Goal: Information Seeking & Learning: Learn about a topic

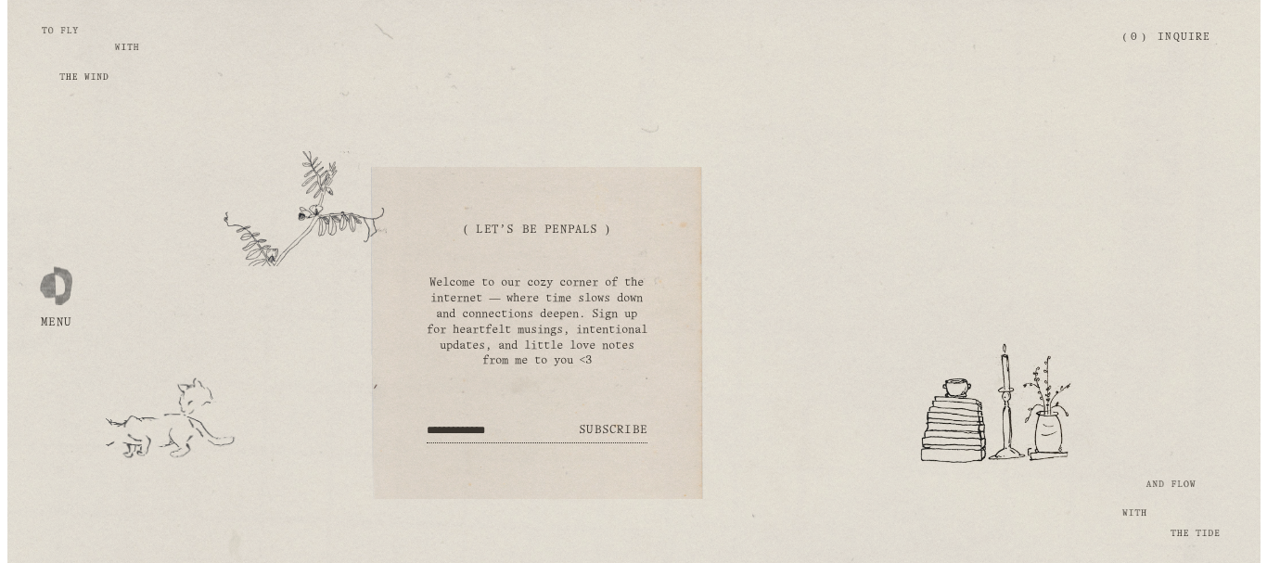
scroll to position [518, 0]
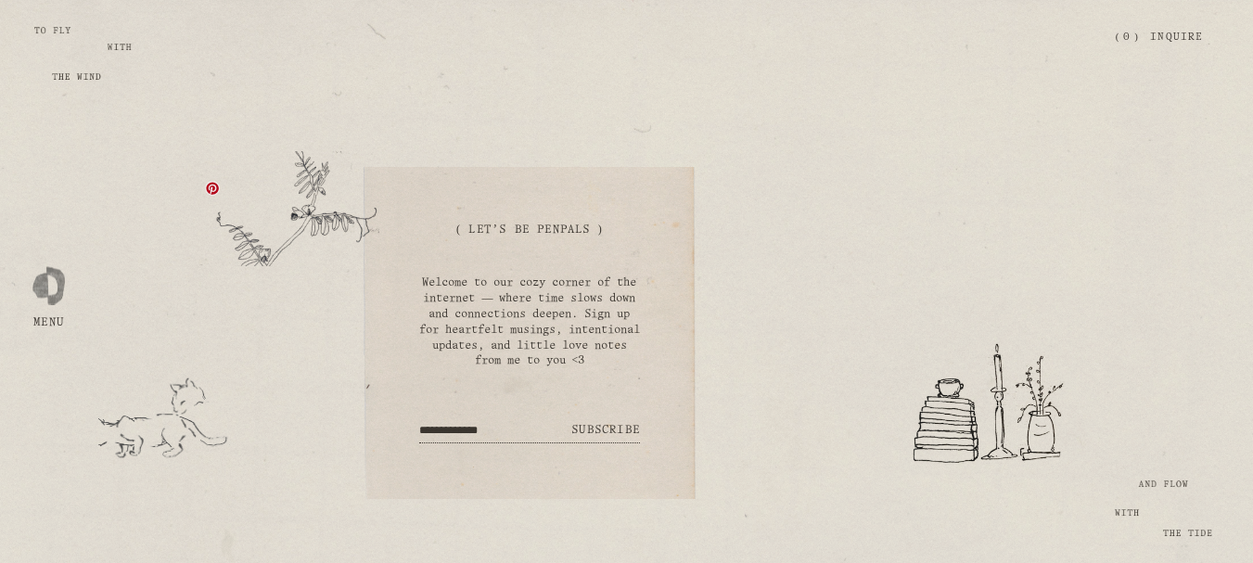
click at [207, 181] on link at bounding box center [212, 188] width 15 height 15
click at [83, 63] on div "Skip to Content Open Menu Close Menu Zephyr & Tide Home About Photography (" at bounding box center [626, 37] width 1253 height 75
click at [36, 10] on div "Skip to Content Open Menu Close Menu Zephyr & Tide Home About Photography (" at bounding box center [626, 37] width 1253 height 75
click at [98, 45] on div "Zephyr & Tide" at bounding box center [567, 37] width 1035 height 19
click at [1190, 513] on div "( Let's Be Penpals ) Welcome to our cozy corner of the internet — where time sl…" at bounding box center [626, 332] width 1253 height 377
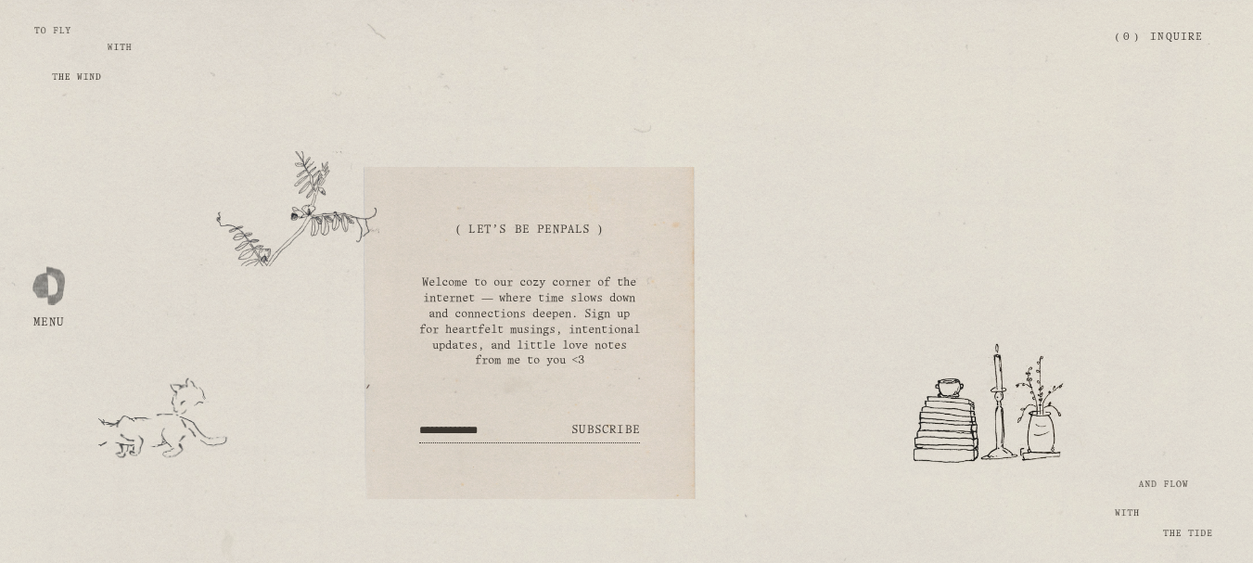
click at [49, 287] on div at bounding box center [48, 281] width 32 height 32
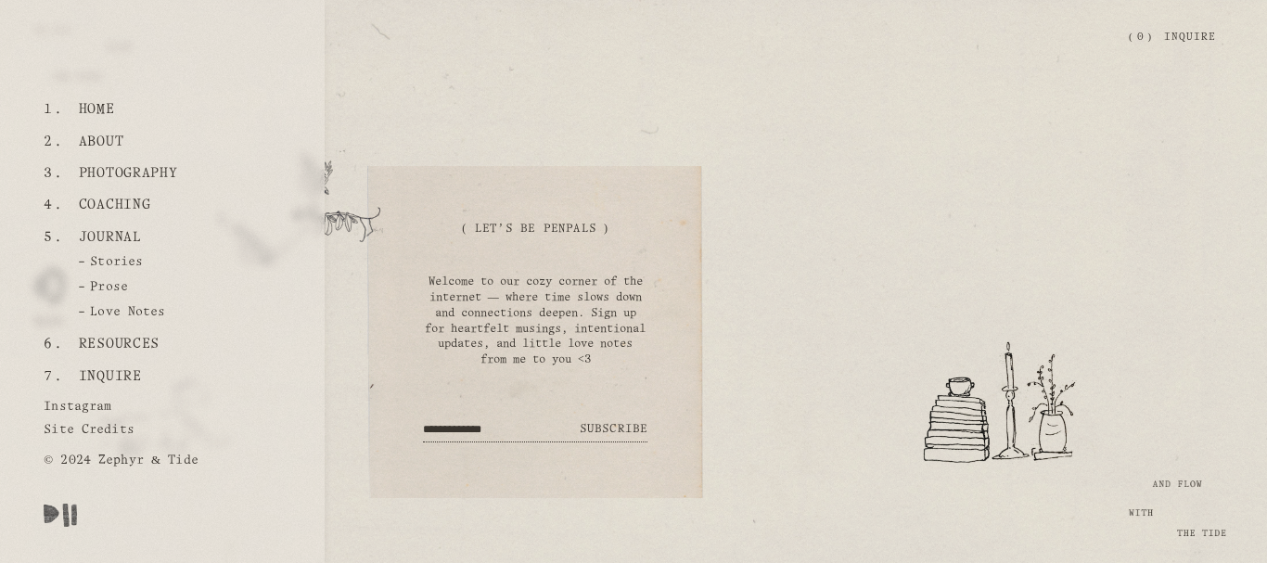
click at [110, 105] on link "Home" at bounding box center [96, 110] width 50 height 32
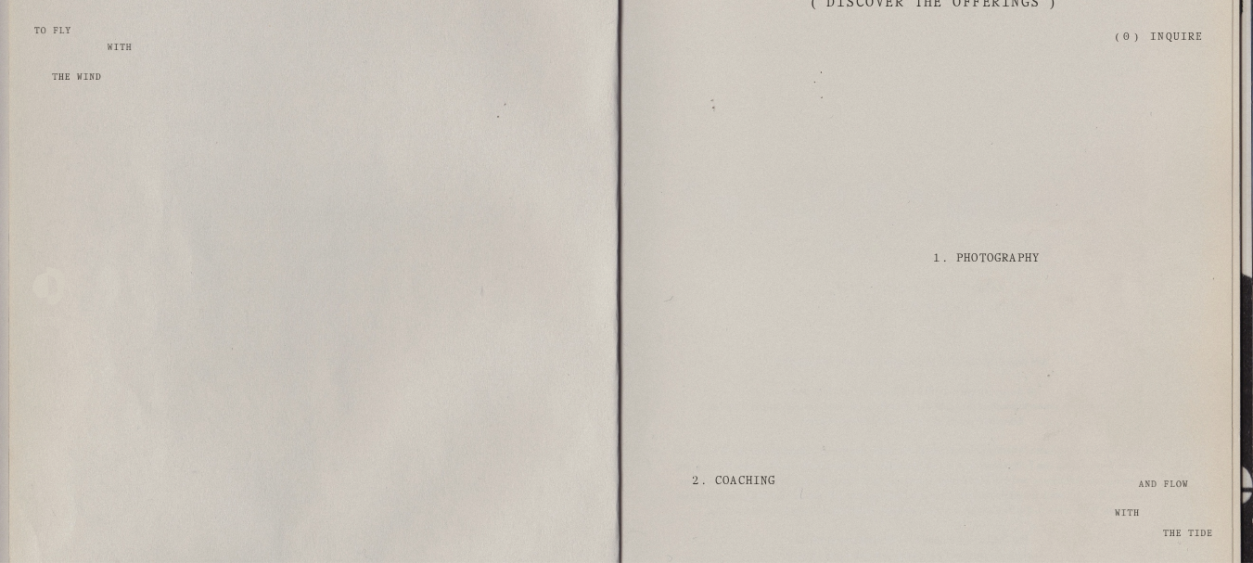
scroll to position [1854, 0]
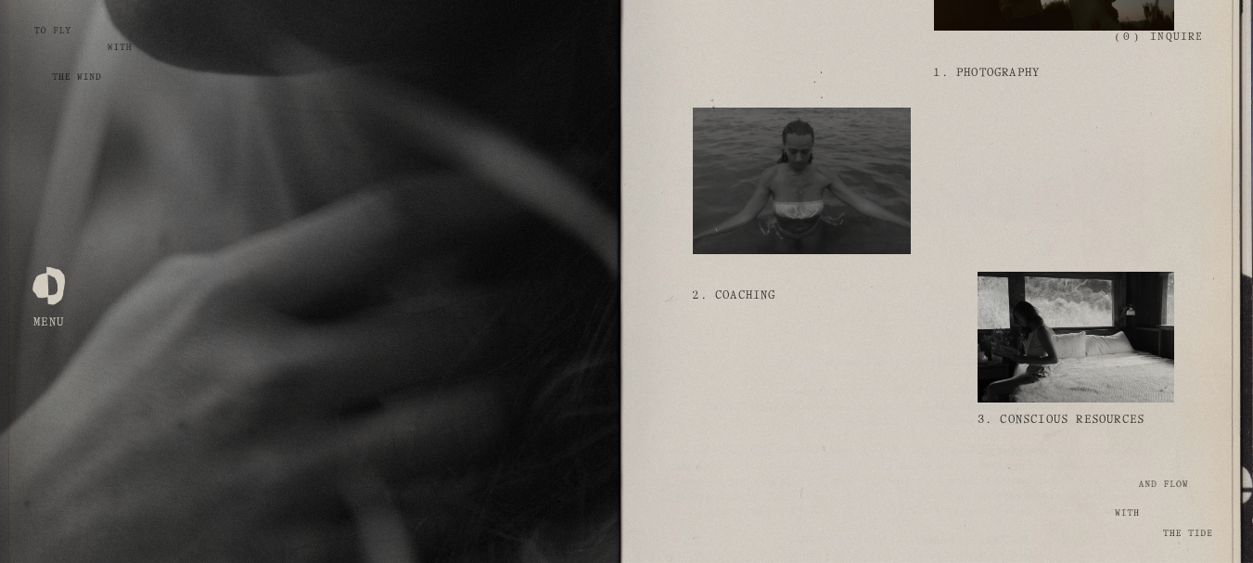
click at [1041, 340] on div at bounding box center [1075, 337] width 197 height 131
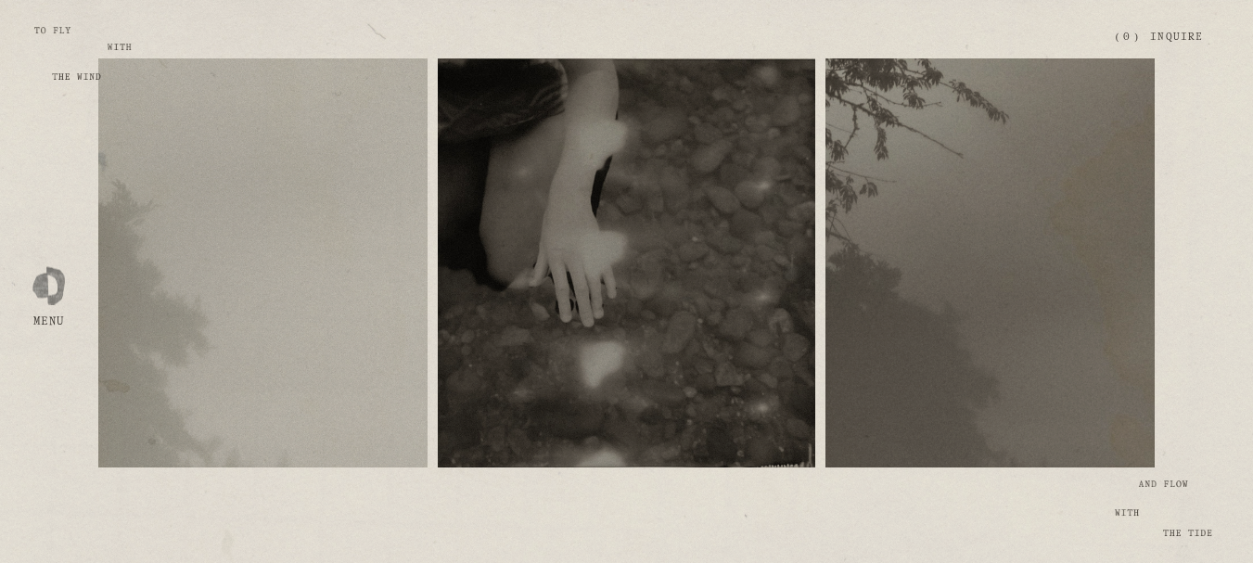
scroll to position [185, 0]
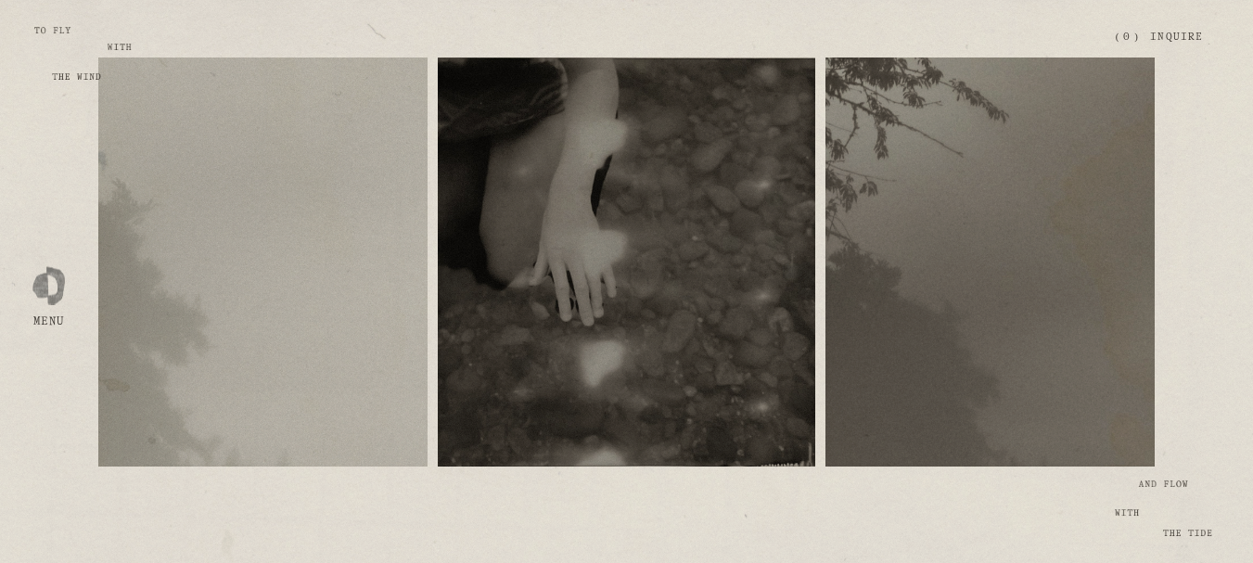
click at [277, 248] on span "free resources" at bounding box center [263, 249] width 91 height 10
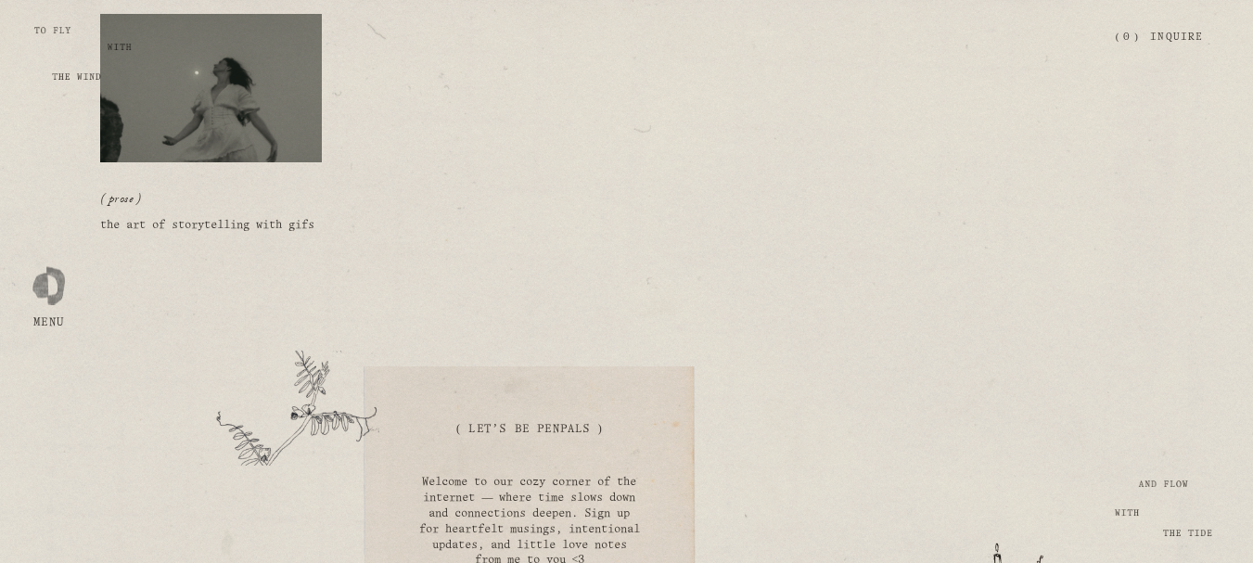
scroll to position [93, 0]
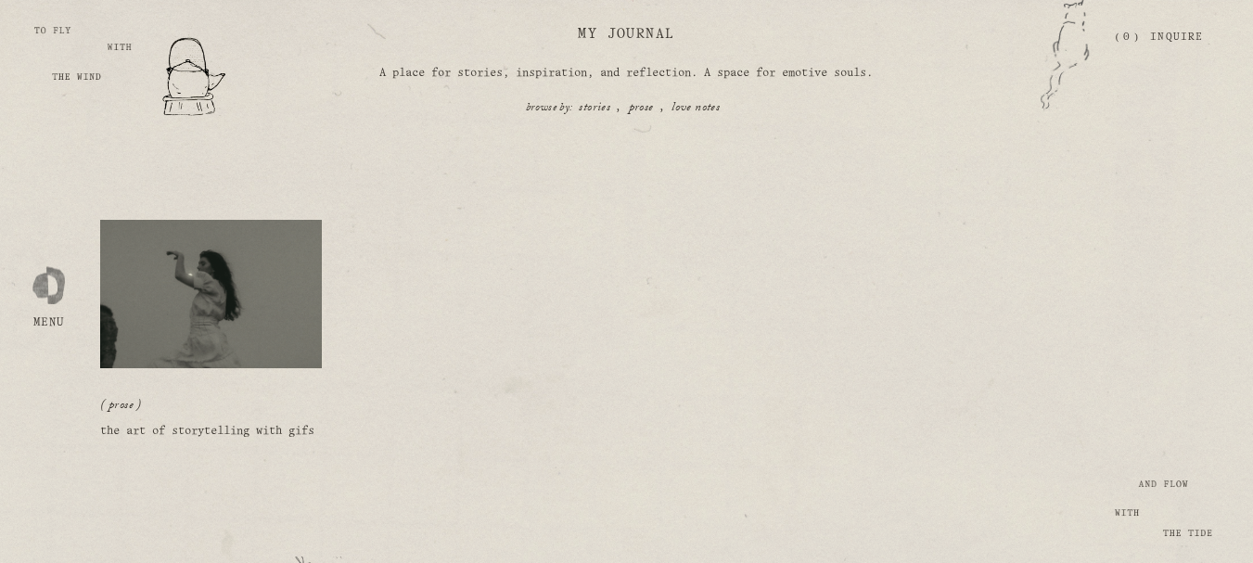
click at [243, 298] on img at bounding box center [210, 294] width 223 height 150
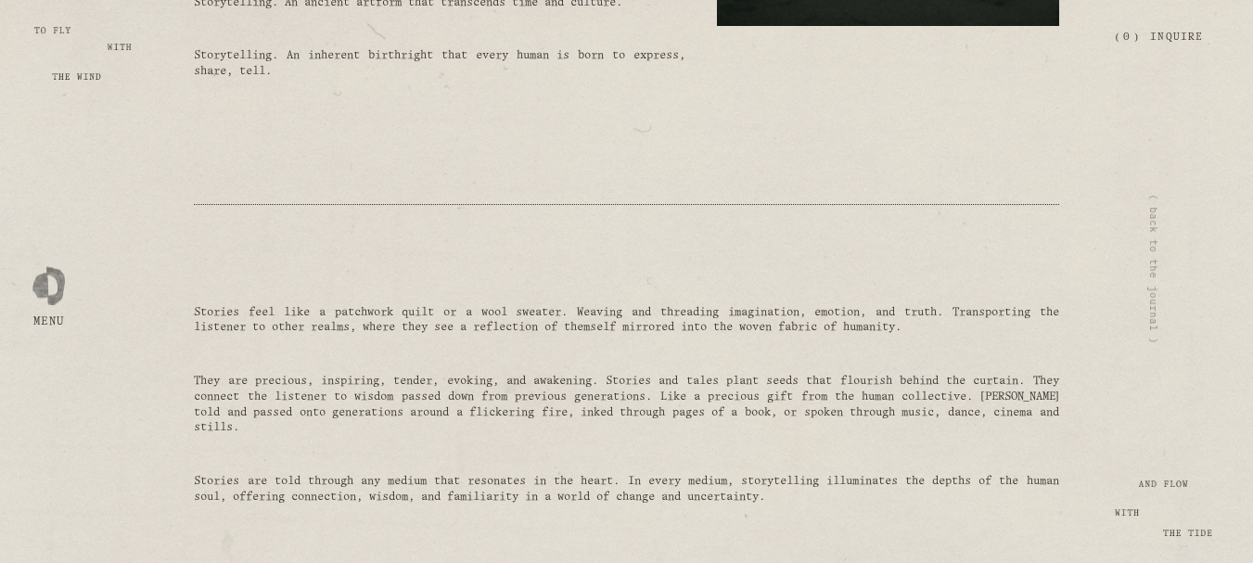
scroll to position [371, 0]
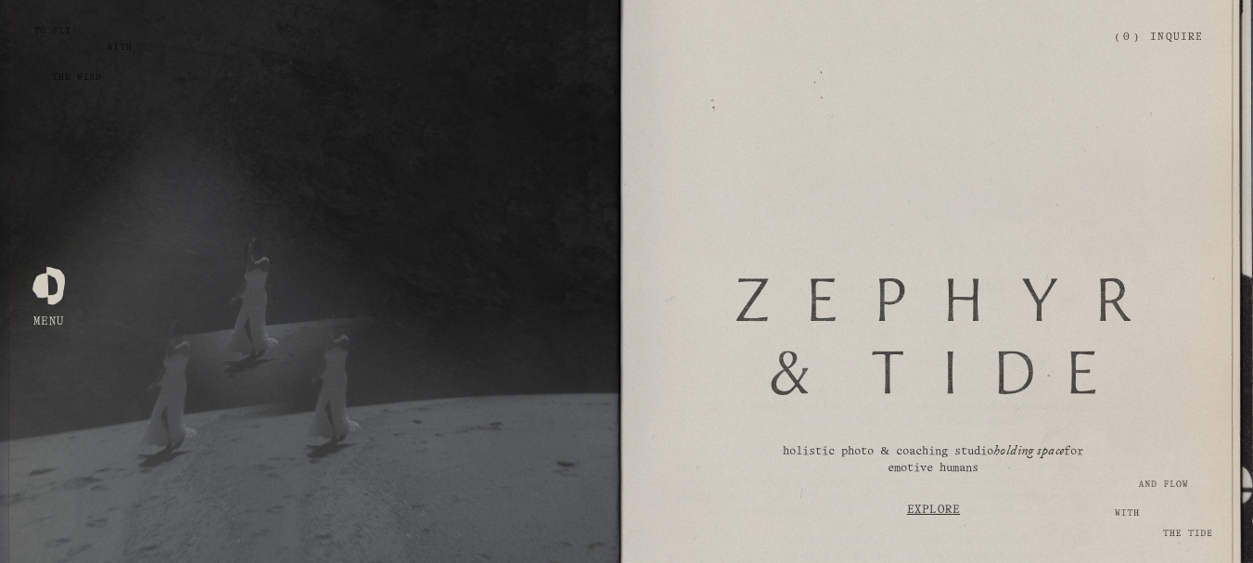
click at [937, 513] on link "Explore" at bounding box center [933, 509] width 526 height 49
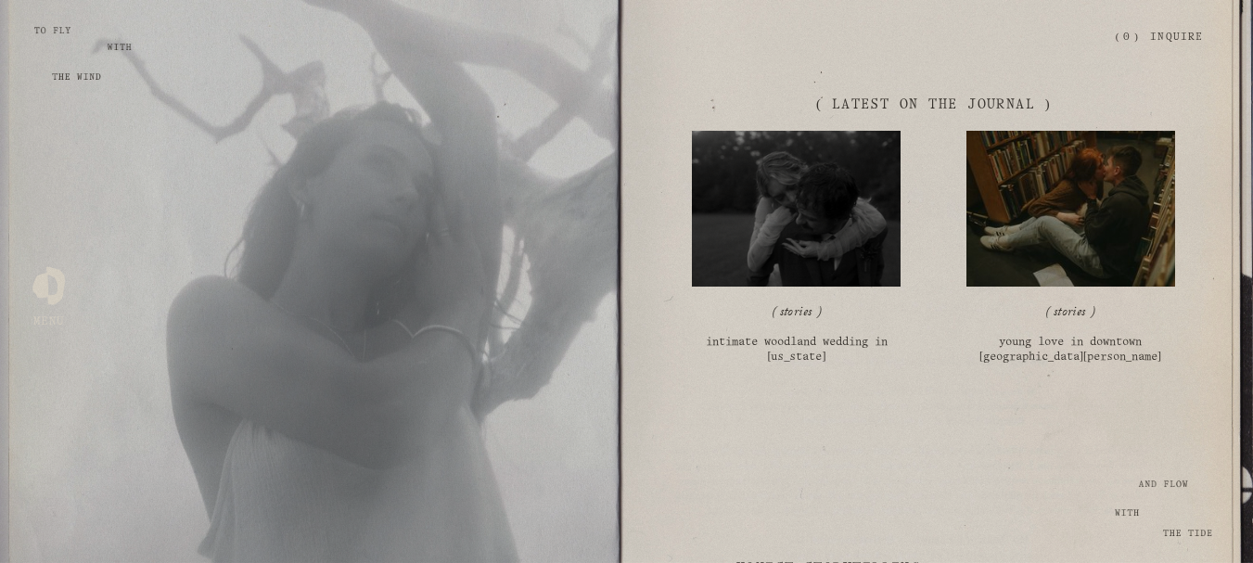
scroll to position [2808, 0]
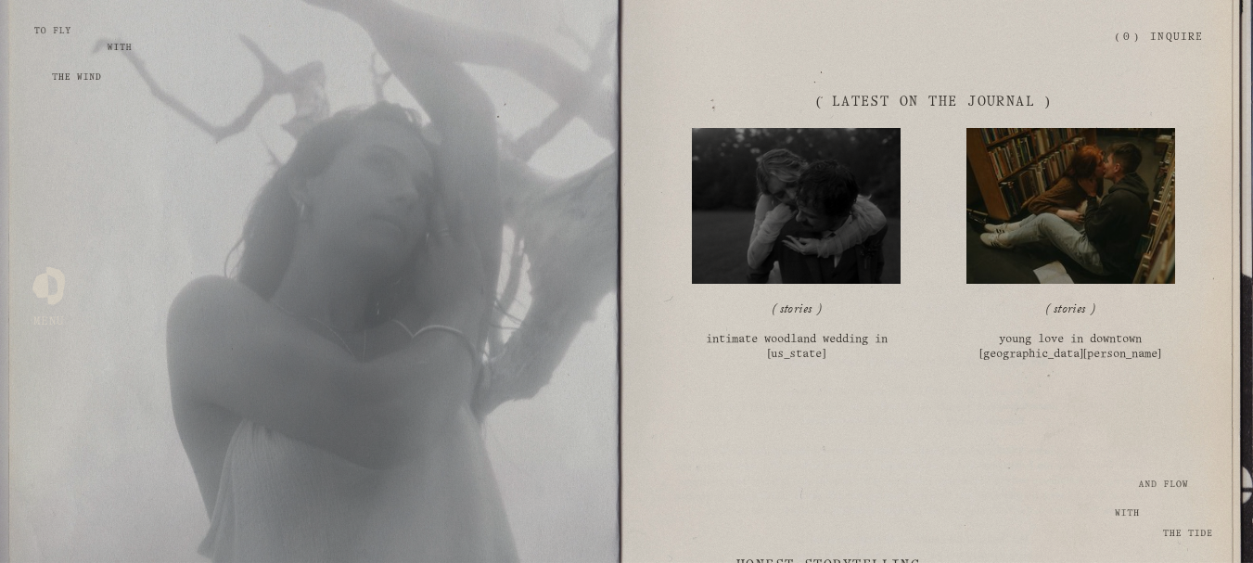
click at [1065, 322] on link "stories" at bounding box center [1069, 310] width 32 height 22
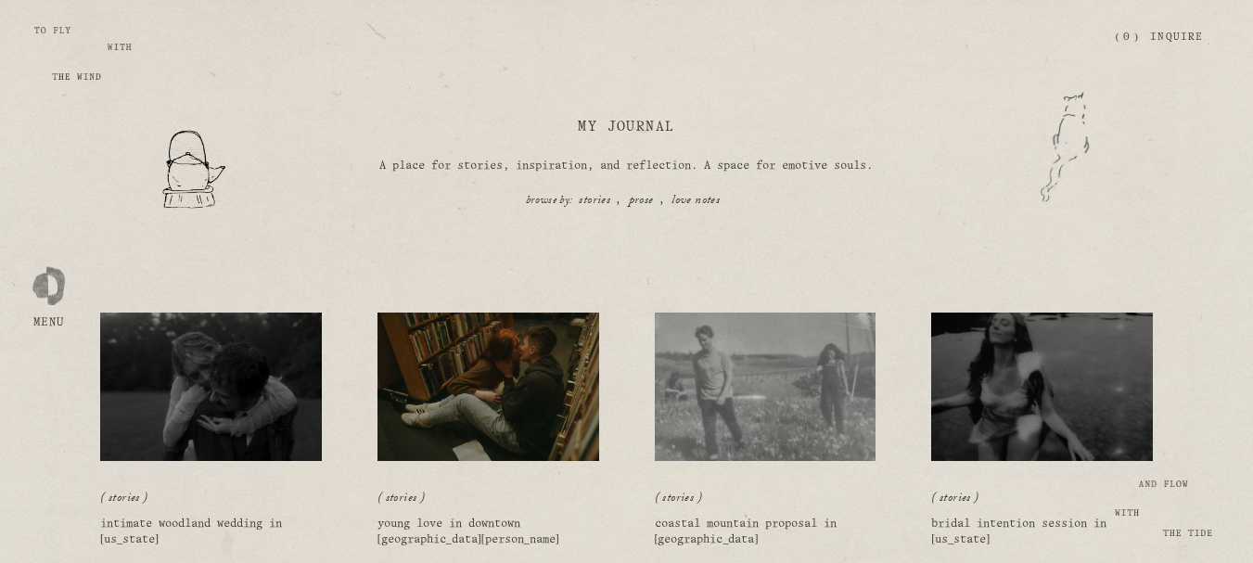
click at [73, 80] on div "My Journal A place for stories, inspiration, and reflection. A space for emotiv…" at bounding box center [626, 131] width 1253 height 262
click at [38, 3] on div "Skip to Content Open Menu Close Menu Zephyr & Tide Home About Photography (" at bounding box center [626, 37] width 1253 height 75
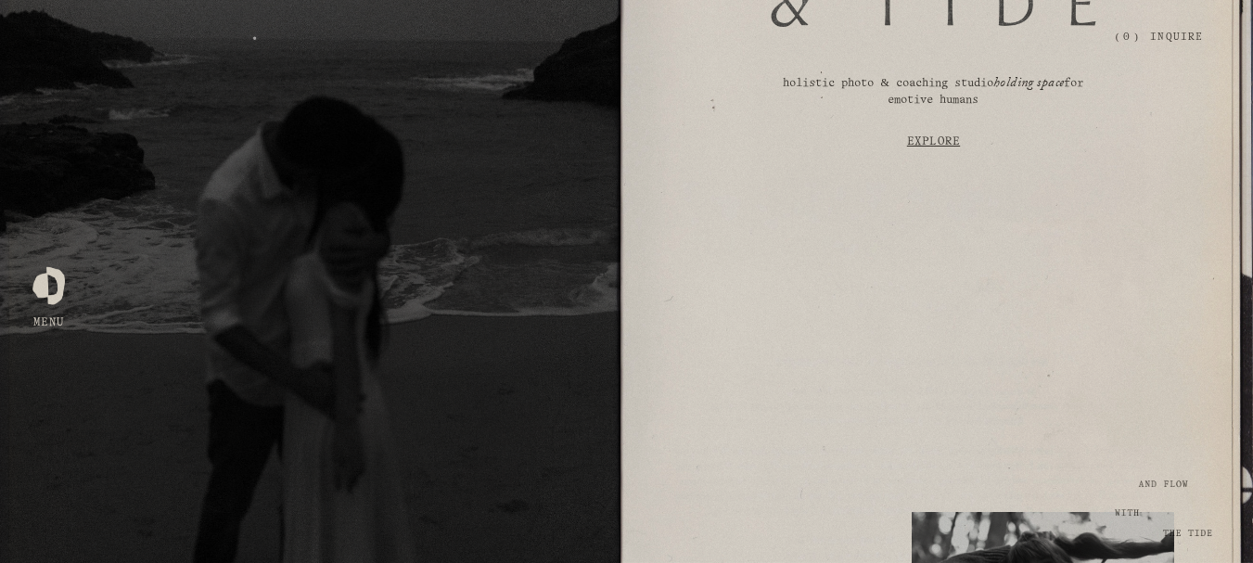
scroll to position [371, 0]
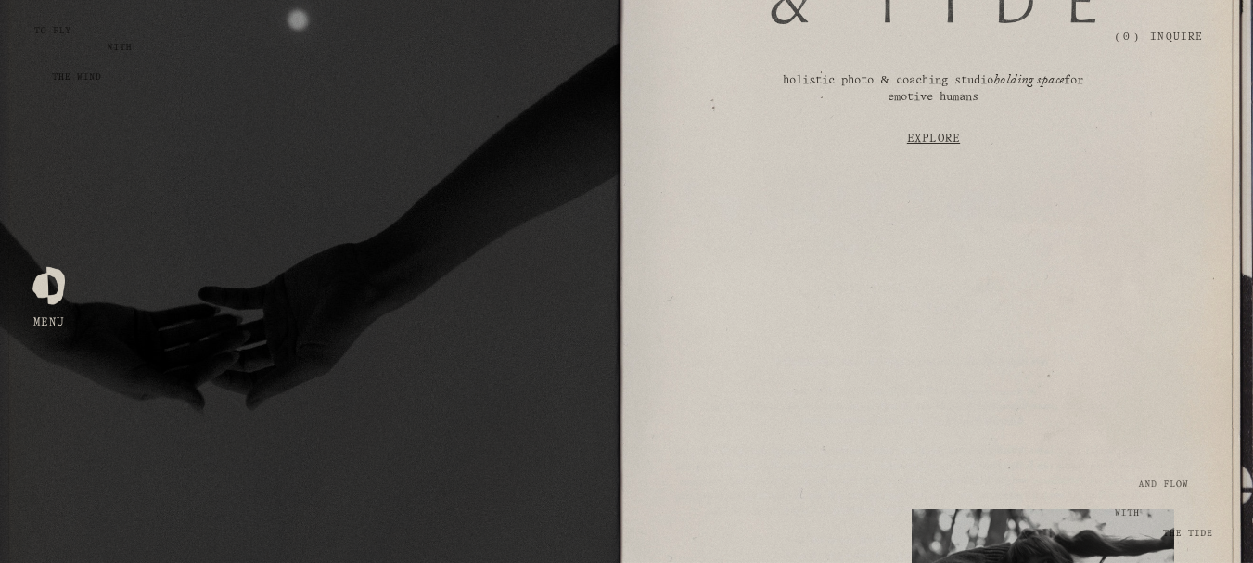
click at [933, 140] on link "Explore" at bounding box center [933, 138] width 526 height 49
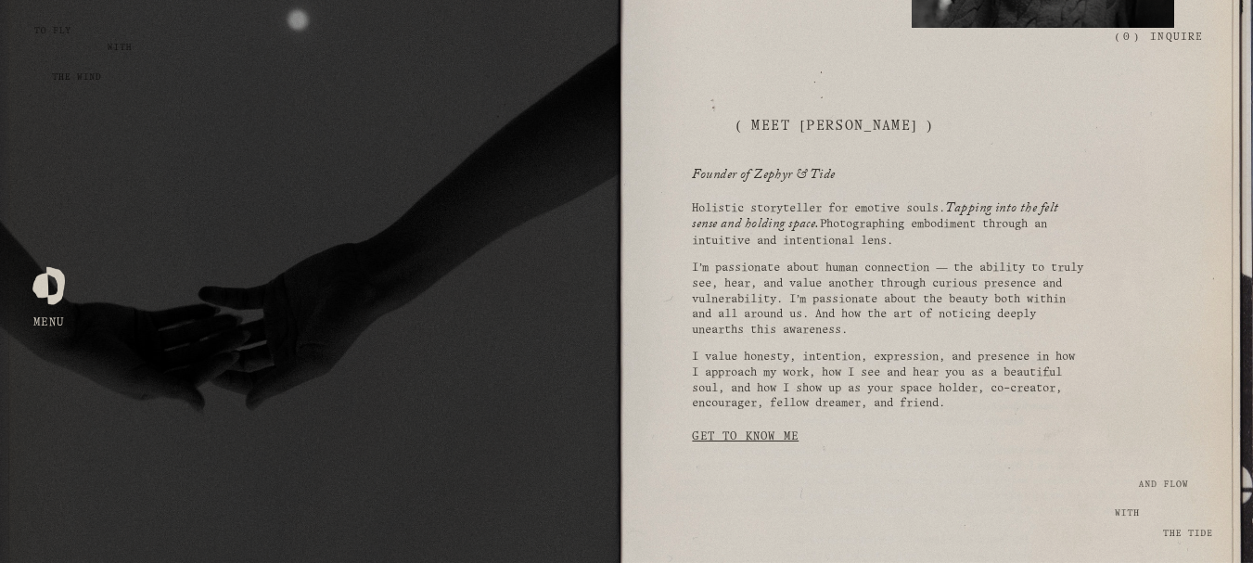
scroll to position [1069, 0]
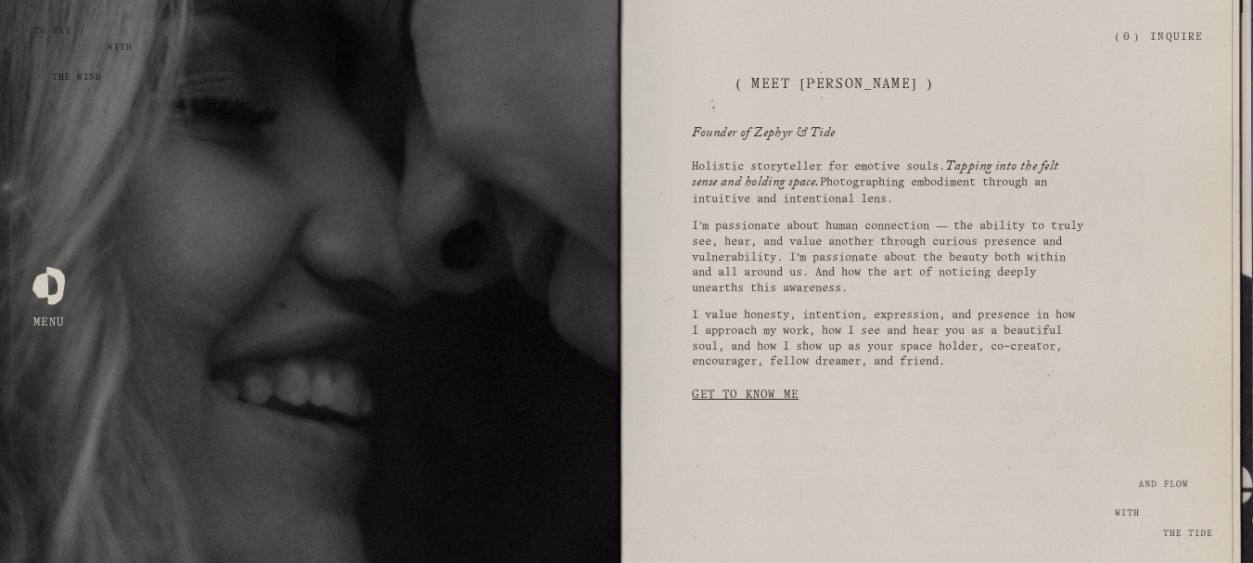
click at [756, 407] on link "Get to Know Me" at bounding box center [745, 394] width 107 height 35
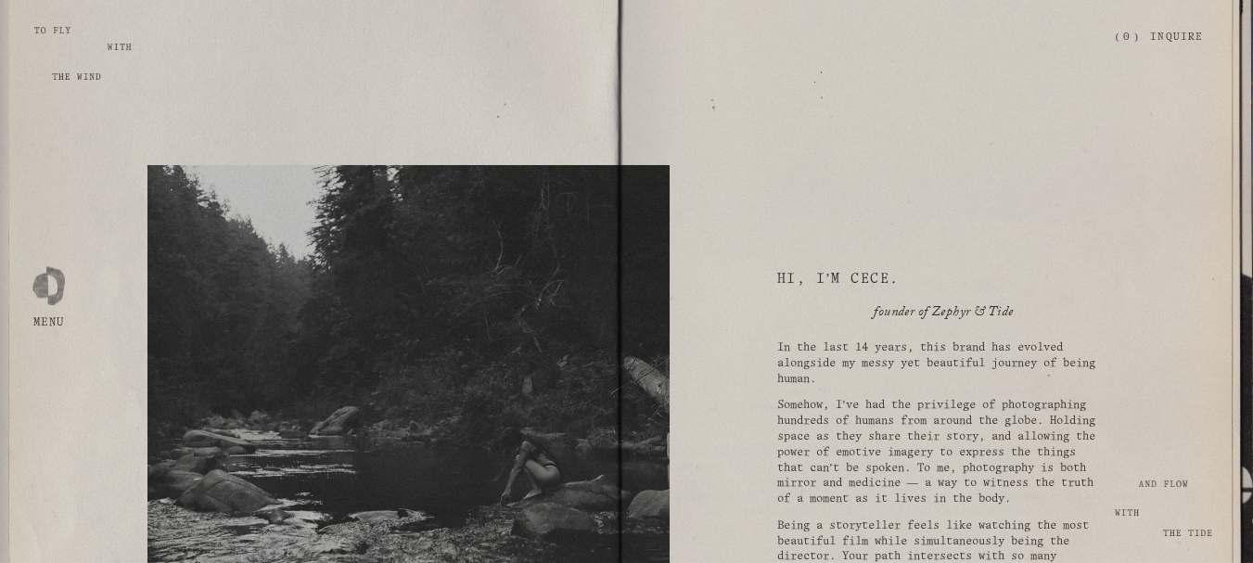
click at [56, 281] on div at bounding box center [48, 281] width 32 height 32
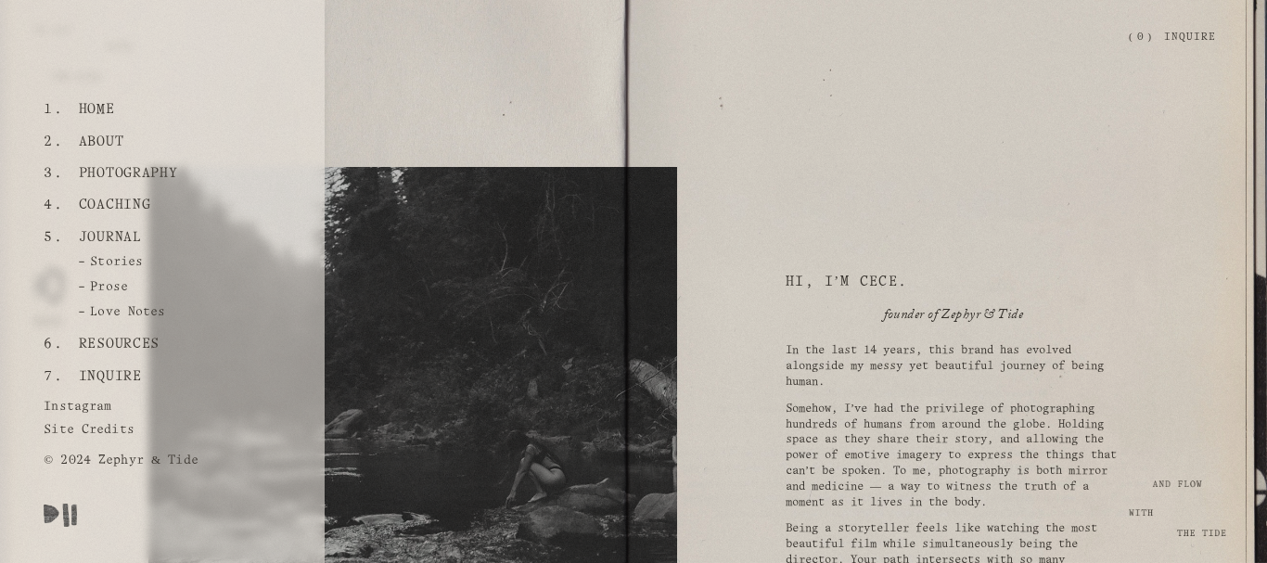
click at [134, 201] on link "Coaching" at bounding box center [114, 205] width 86 height 32
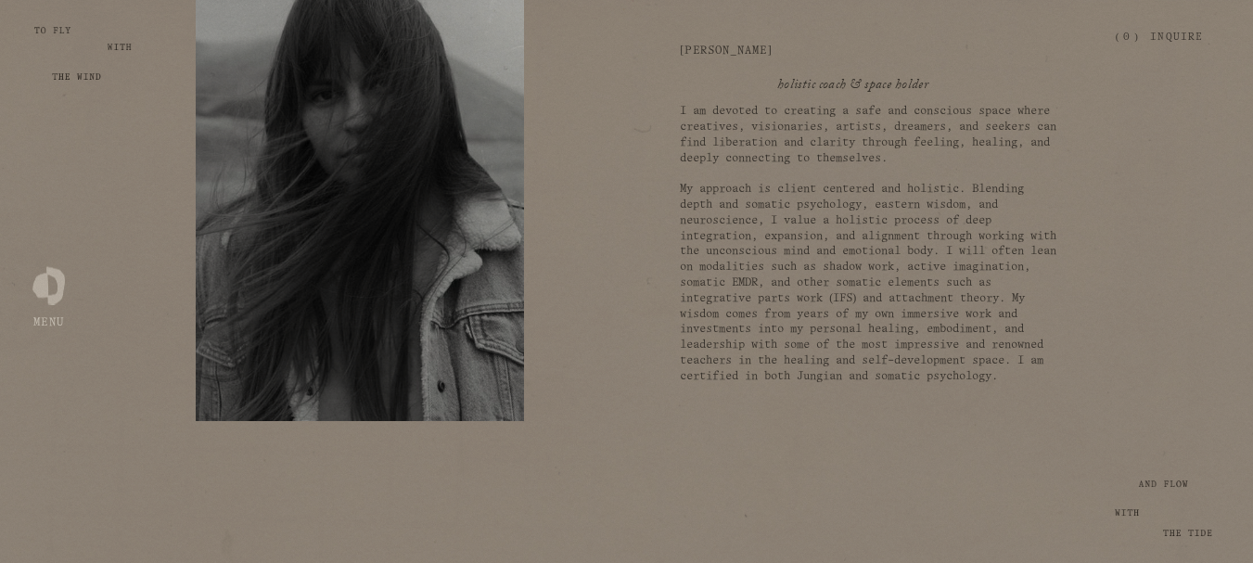
scroll to position [834, 0]
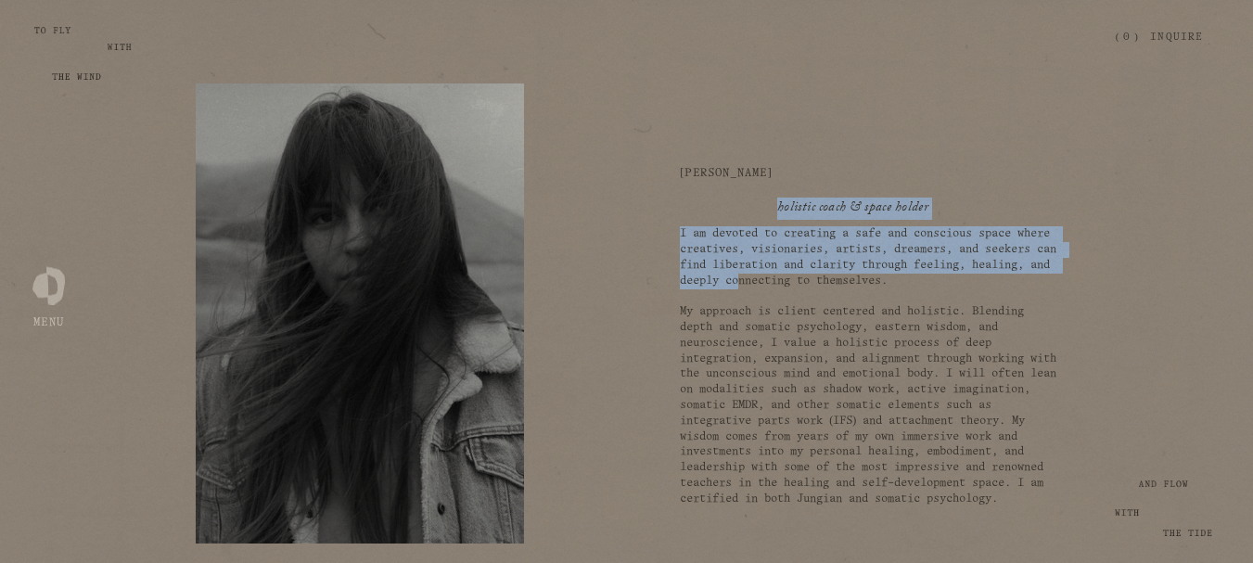
drag, startPoint x: 767, startPoint y: 202, endPoint x: 891, endPoint y: 287, distance: 150.2
click at [891, 287] on div "( meet your guide ) CiarA Torres holistic coach & space holder I am devoted to …" at bounding box center [626, 313] width 1253 height 669
click at [831, 278] on p "I am devoted to creating a safe and conscious space where creatives, visionarie…" at bounding box center [868, 366] width 377 height 280
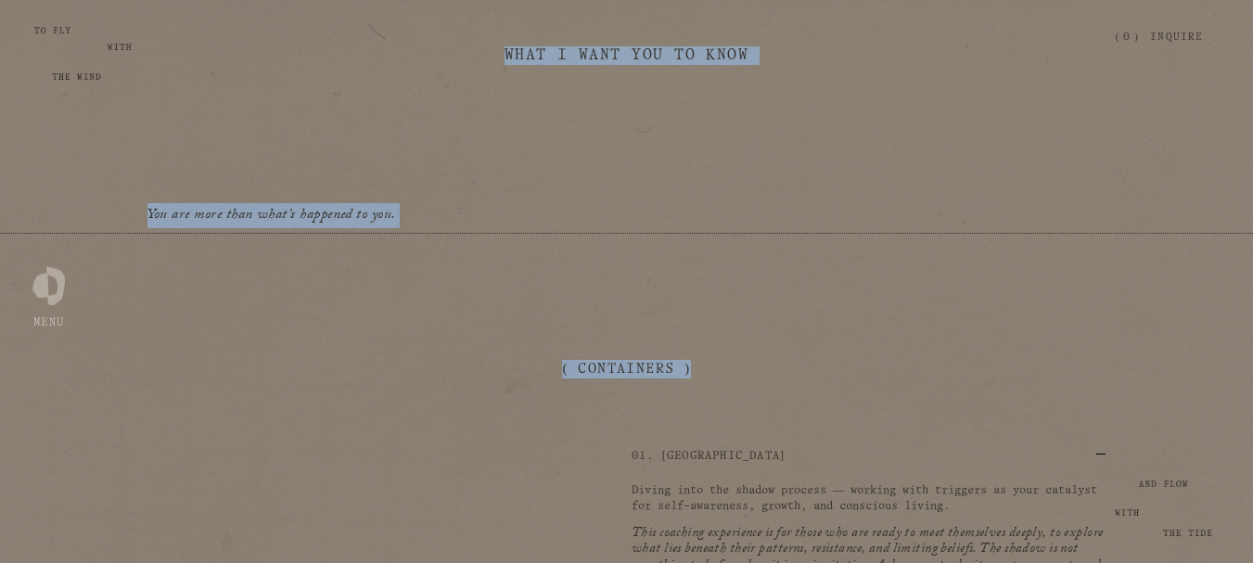
scroll to position [2133, 0]
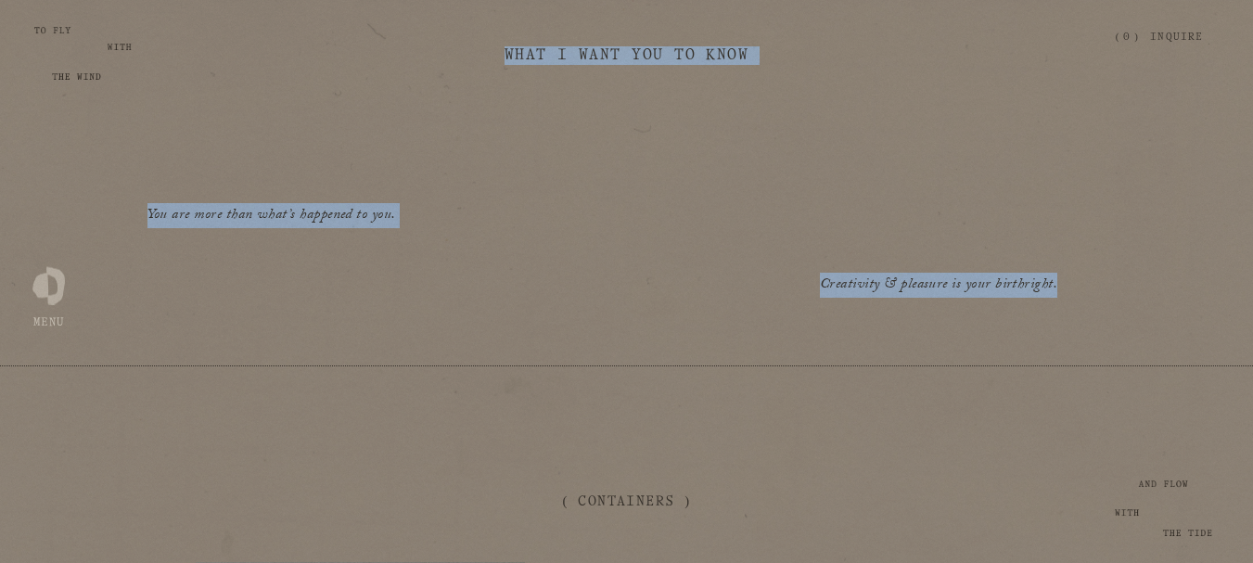
drag, startPoint x: 392, startPoint y: 122, endPoint x: 664, endPoint y: 179, distance: 277.5
click at [1072, 340] on div "I CREATED THIS CONTAINER BECAUSE I BELIEVE… There is nothing more beautiful tha…" at bounding box center [626, 93] width 1253 height 724
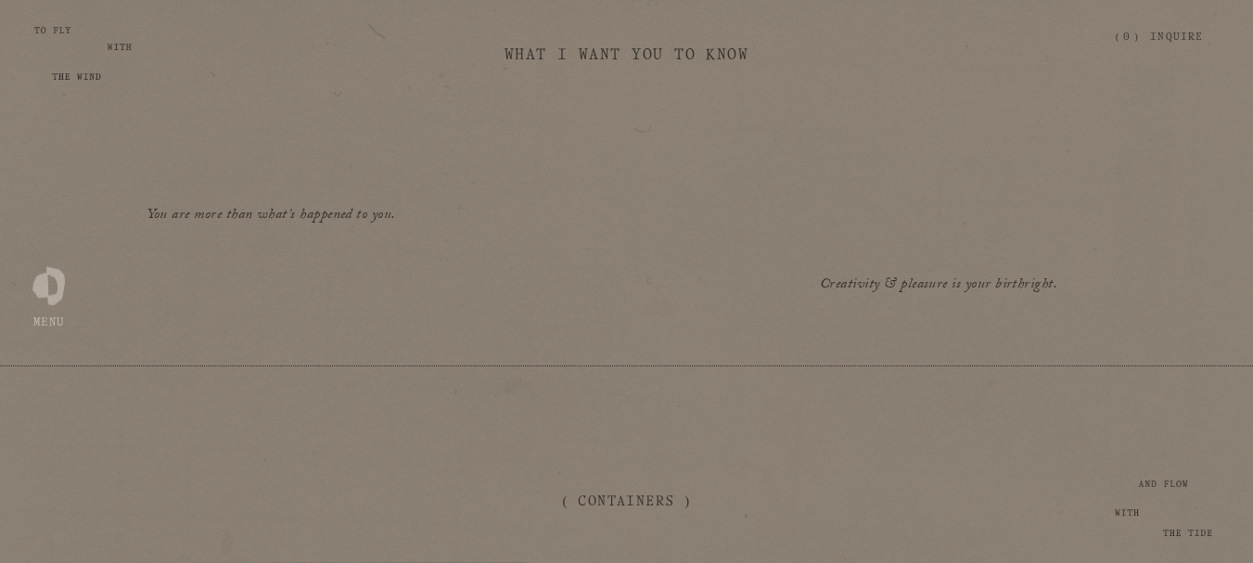
drag, startPoint x: 549, startPoint y: 55, endPoint x: 514, endPoint y: 137, distance: 89.7
click at [514, 137] on div "I CREATED THIS CONTAINER BECAUSE I BELIEVE… There is nothing more beautiful tha…" at bounding box center [626, 93] width 1253 height 724
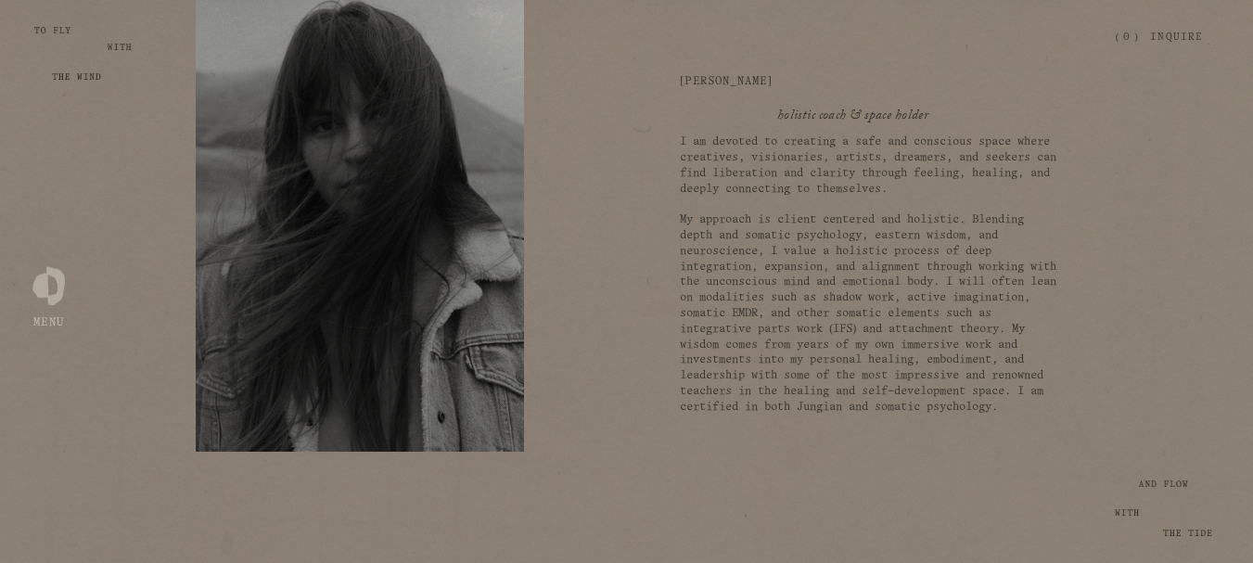
scroll to position [927, 0]
click at [699, 239] on span "I am devoted to creating a safe and conscious space where creatives, visionarie…" at bounding box center [871, 272] width 383 height 275
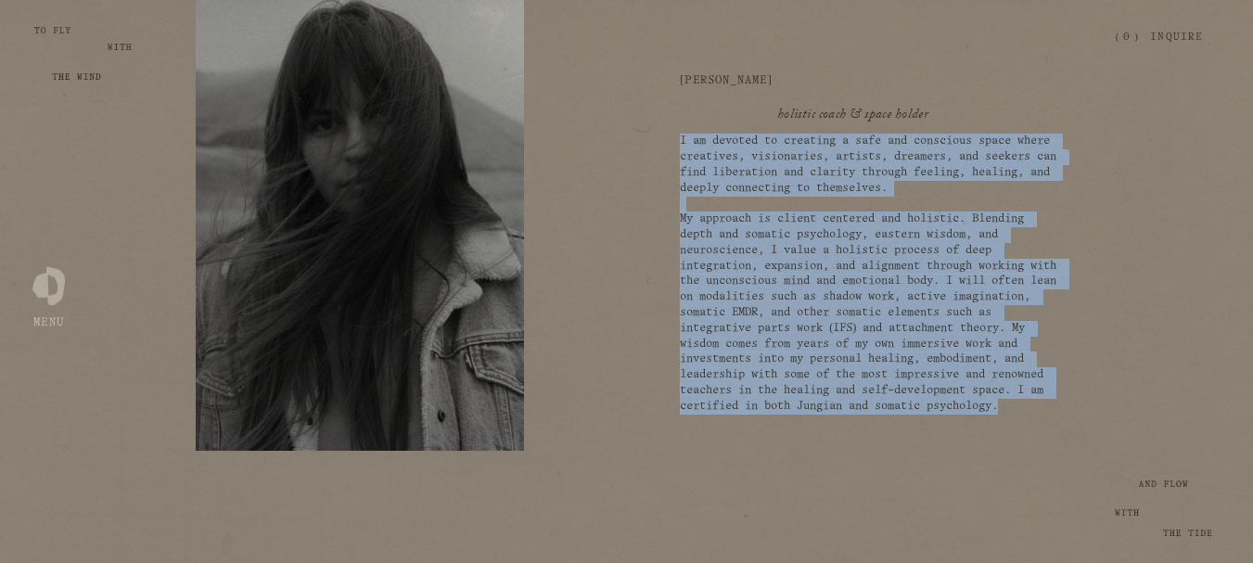
drag, startPoint x: 681, startPoint y: 142, endPoint x: 927, endPoint y: 426, distance: 375.3
click at [927, 414] on p "I am devoted to creating a safe and conscious space where creatives, visionarie…" at bounding box center [868, 274] width 377 height 280
copy span "I am devoted to creating a safe and conscious space where creatives, visionarie…"
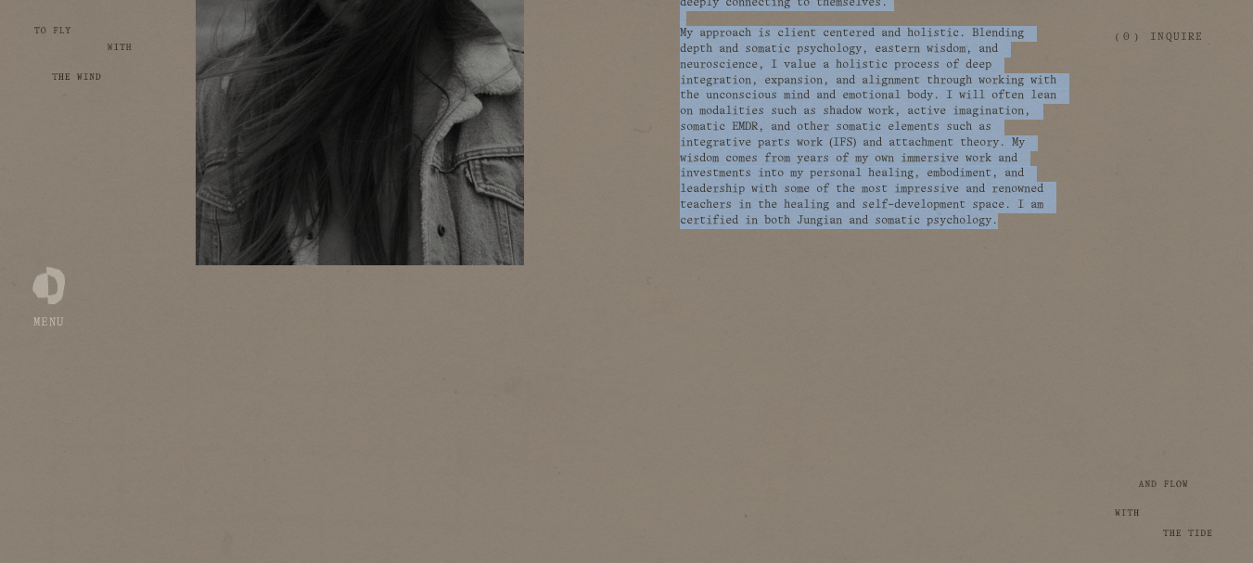
click at [675, 298] on div "( meet your guide ) CiarA Torres holistic coach & space holder I am devoted to …" at bounding box center [626, 35] width 1253 height 669
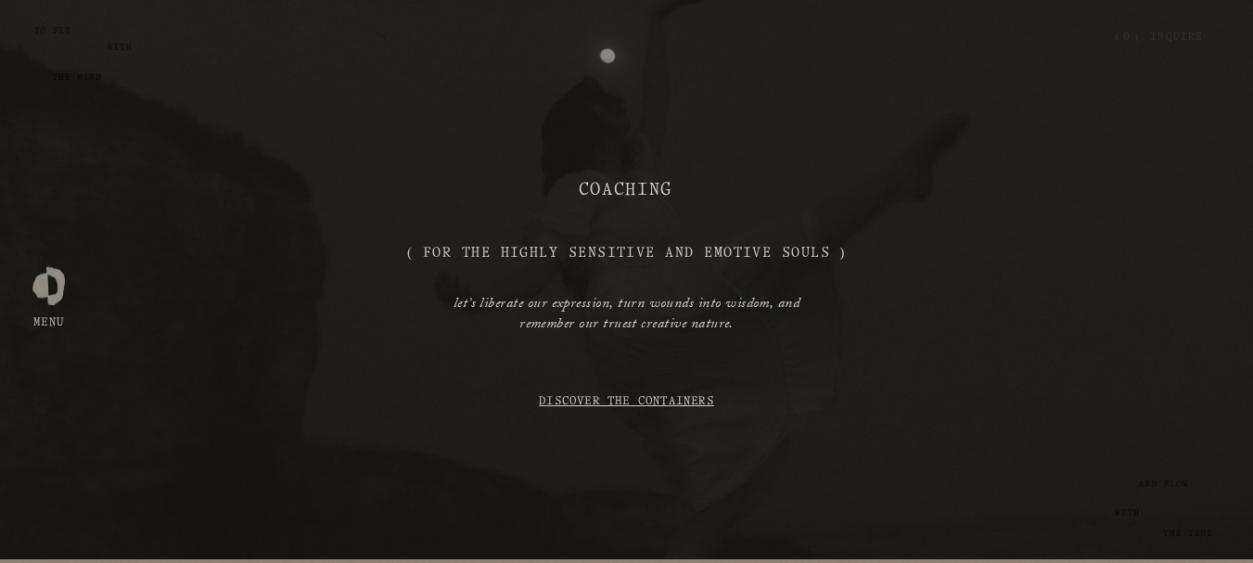
scroll to position [0, 0]
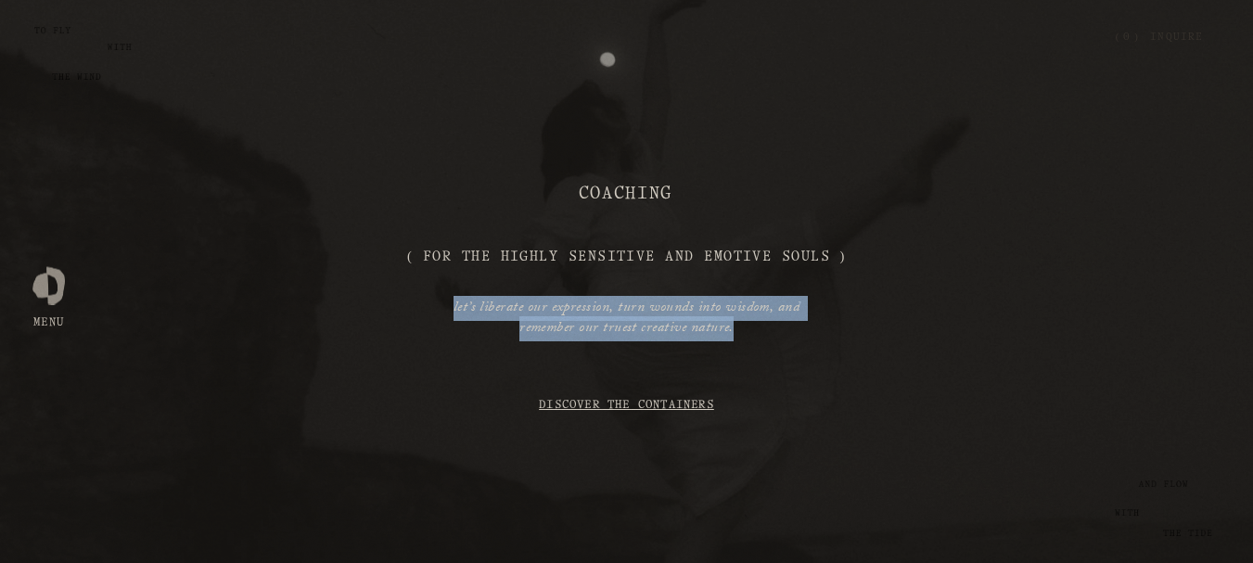
drag, startPoint x: 738, startPoint y: 326, endPoint x: 442, endPoint y: 300, distance: 296.9
click at [442, 300] on p "let’s liberate our expression, turn wounds into wisdom, and remember our truest…" at bounding box center [626, 319] width 384 height 41
copy em "let’s liberate our expression, turn wounds into wisdom, and remember our truest…"
click at [629, 404] on link "Discover the Containers" at bounding box center [626, 405] width 175 height 35
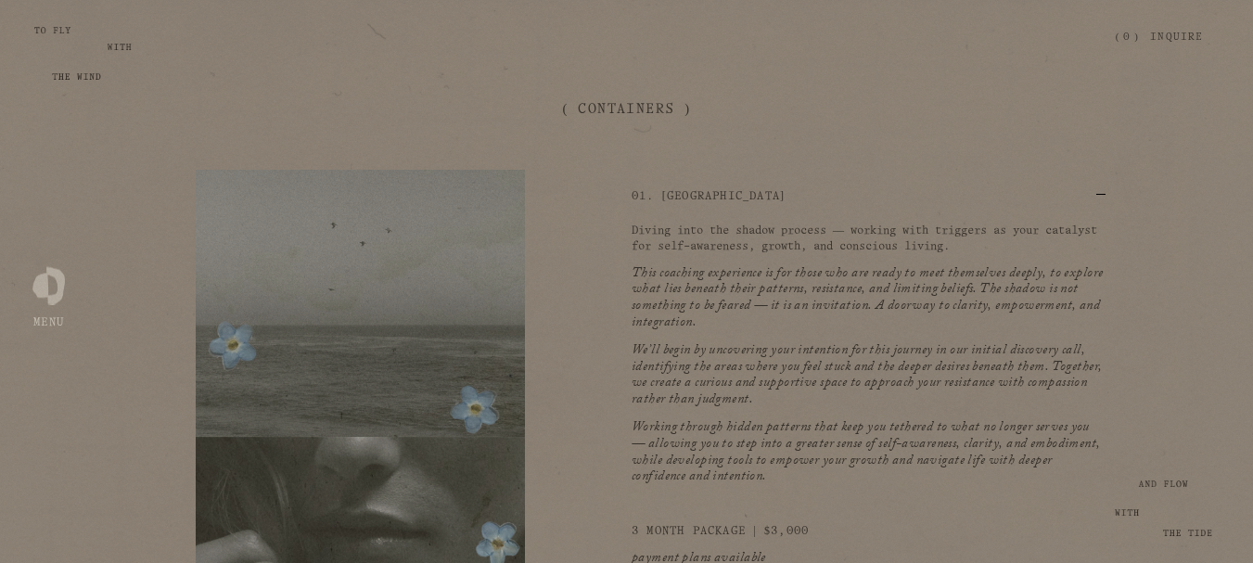
scroll to position [2710, 0]
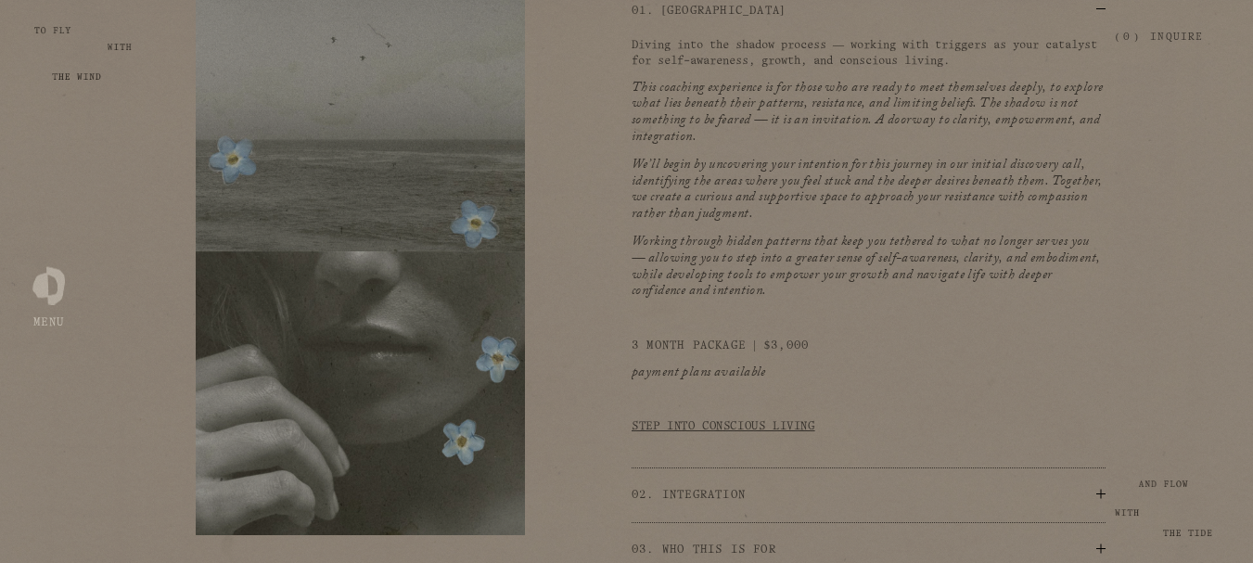
click at [702, 226] on em "We’ll begin by uncovering your intention for this journey in our initial discov…" at bounding box center [868, 190] width 474 height 71
drag, startPoint x: 885, startPoint y: 192, endPoint x: 893, endPoint y: 206, distance: 15.8
click at [893, 205] on em "We’ll begin by uncovering your intention for this journey in our initial discov…" at bounding box center [868, 190] width 474 height 71
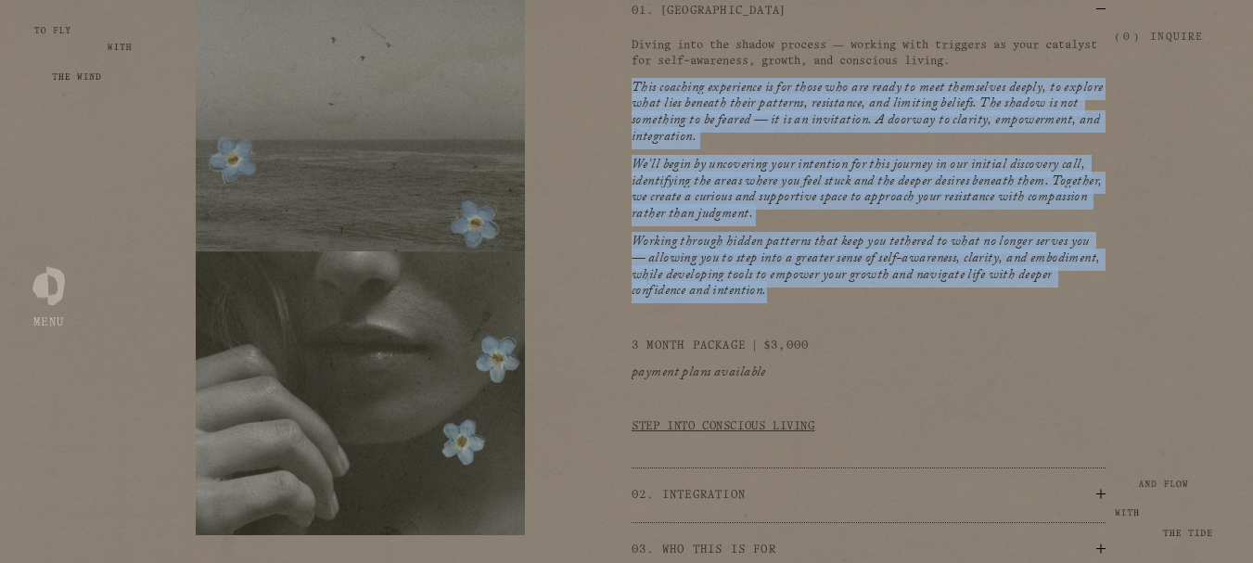
drag, startPoint x: 634, startPoint y: 111, endPoint x: 731, endPoint y: 332, distance: 240.8
click at [731, 332] on div "Diving into the shadow process — working with triggers as your catalyst for sel…" at bounding box center [868, 243] width 475 height 411
copy div "This coaching experience is for those who are ready to meet themselves deeply, …"
click at [949, 327] on p at bounding box center [868, 320] width 475 height 16
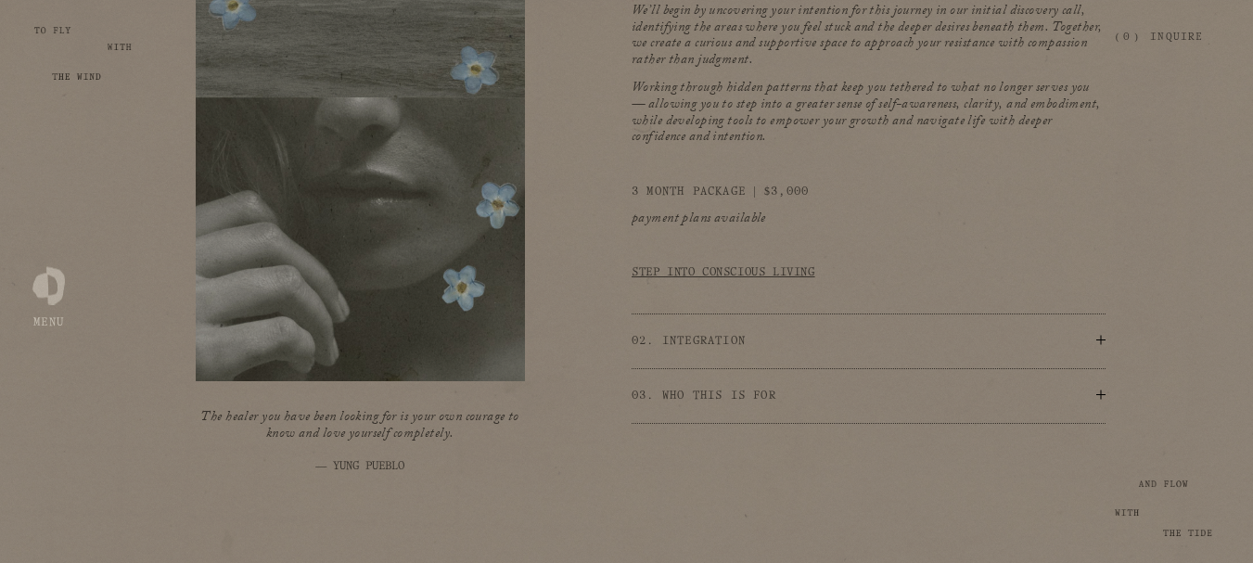
scroll to position [2988, 0]
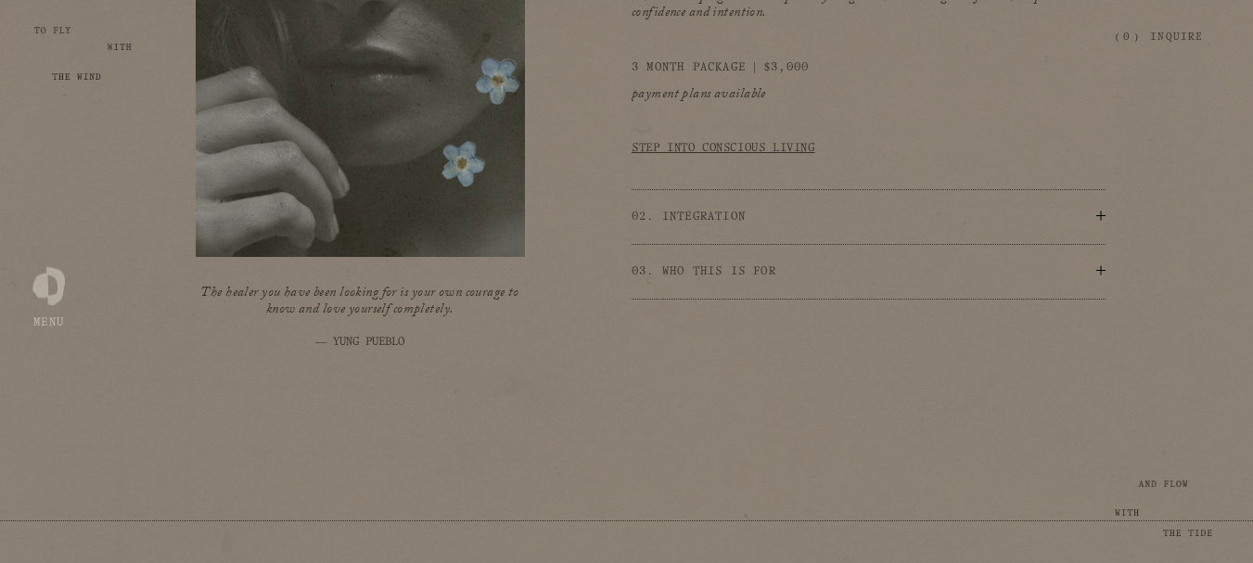
click at [763, 153] on u "Step Into Conscious Living" at bounding box center [723, 148] width 184 height 10
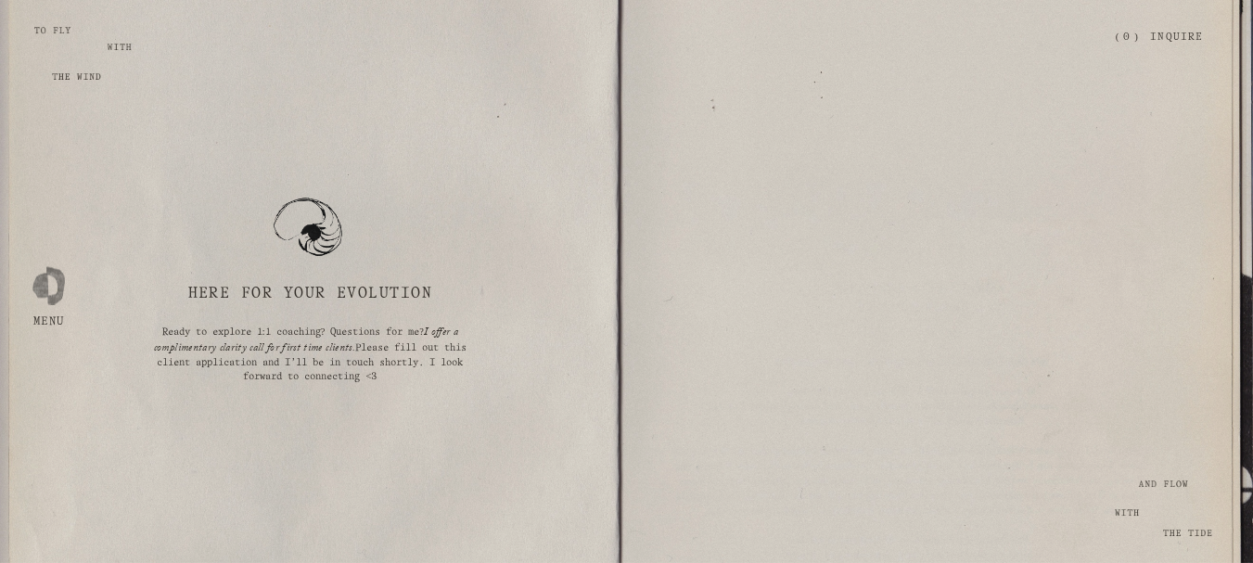
click at [50, 21] on div "Open Menu Close Menu Zephyr & Tide Home About Photography Coaching Journal Stor…" at bounding box center [626, 37] width 1153 height 32
click at [60, 285] on div at bounding box center [48, 281] width 32 height 32
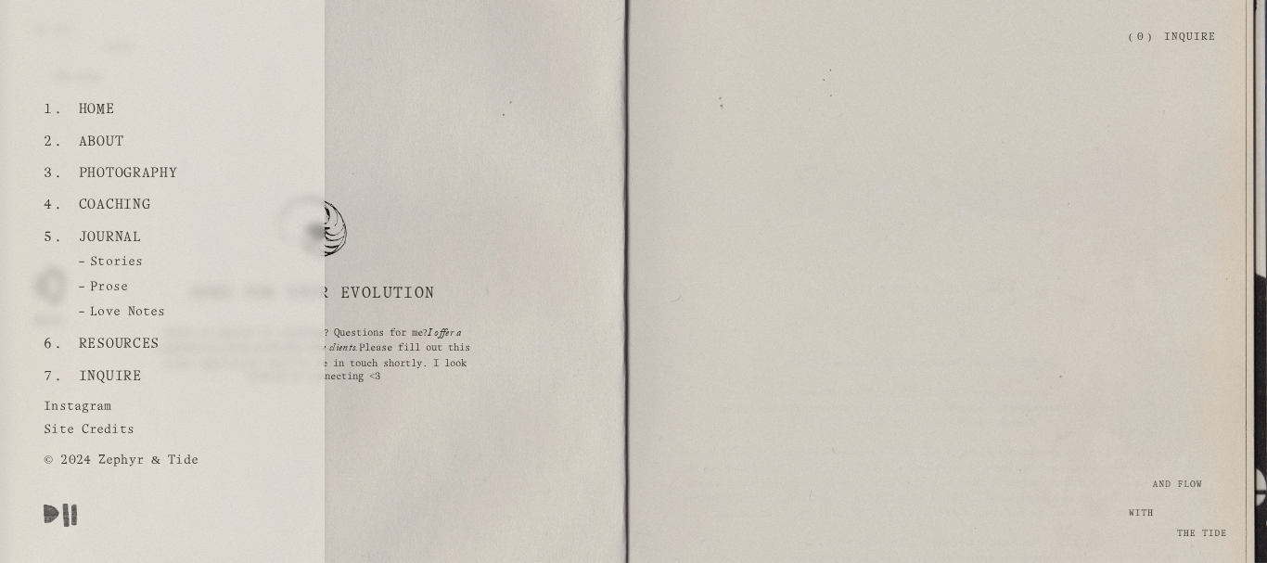
click at [98, 105] on link "Home" at bounding box center [96, 110] width 50 height 32
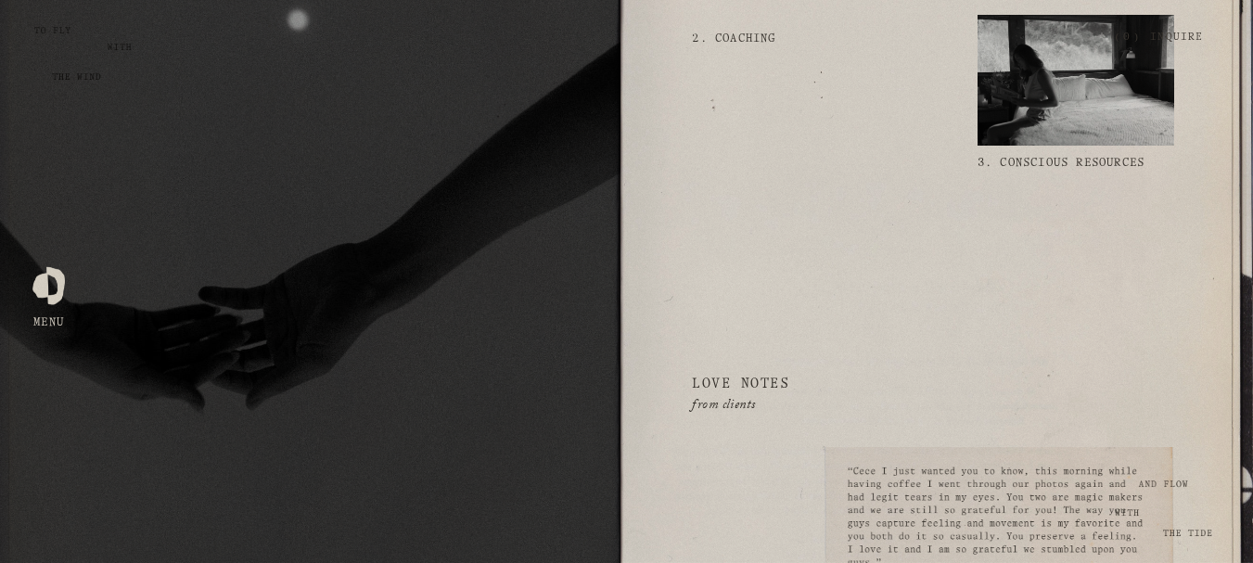
scroll to position [2133, 0]
